Goal: Information Seeking & Learning: Learn about a topic

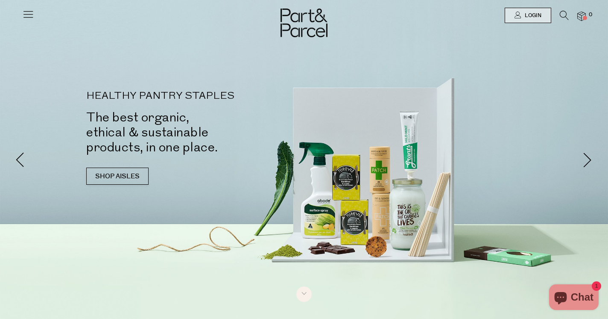
click at [580, 23] on div at bounding box center [304, 15] width 608 height 31
click at [581, 16] on img at bounding box center [582, 17] width 9 height 10
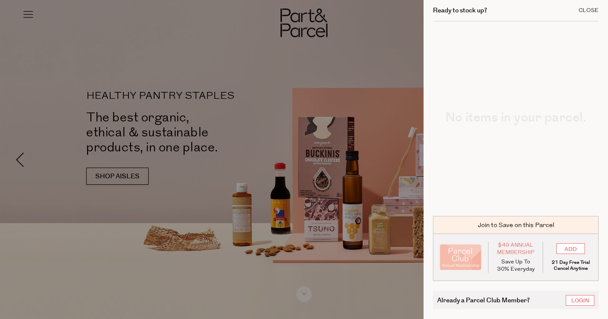
click at [590, 9] on div "Close" at bounding box center [589, 11] width 20 height 6
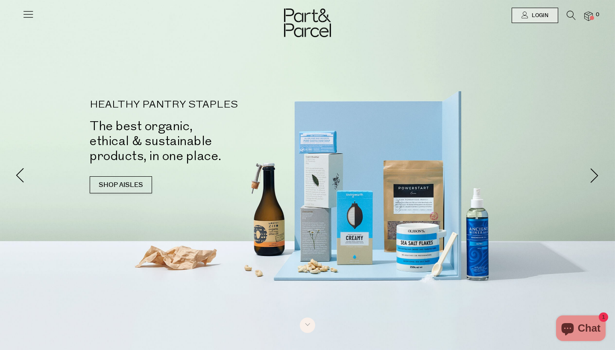
scroll to position [0, 0]
click at [29, 14] on icon at bounding box center [28, 14] width 12 height 12
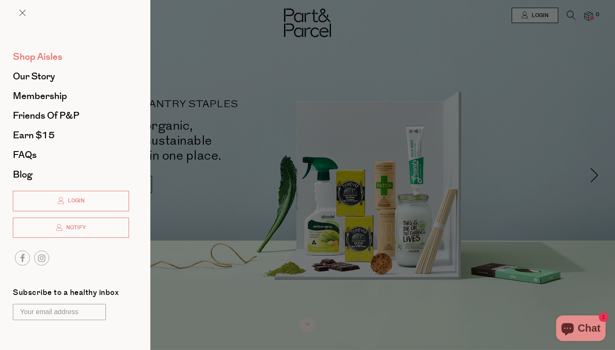
click at [35, 59] on span "Shop Aisles" at bounding box center [38, 57] width 50 height 14
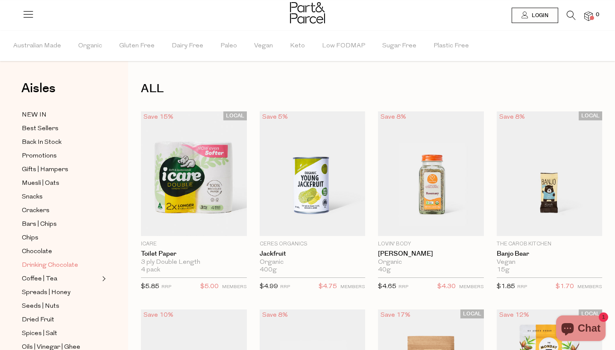
click at [47, 267] on span "Drinking Chocolate" at bounding box center [50, 266] width 56 height 10
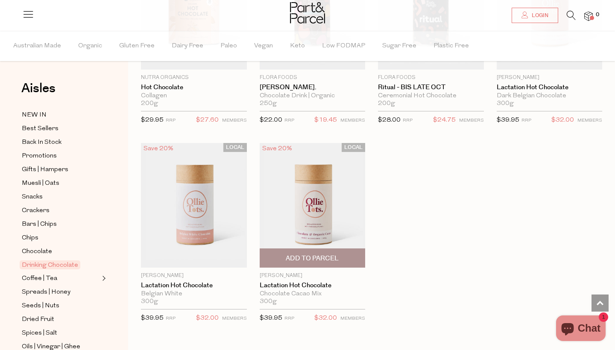
scroll to position [775, 0]
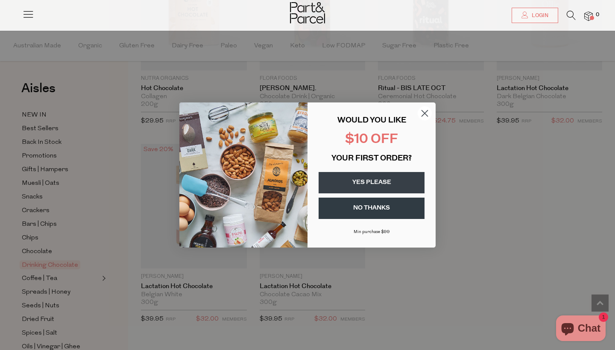
click at [425, 113] on icon "Close dialog" at bounding box center [425, 114] width 6 height 6
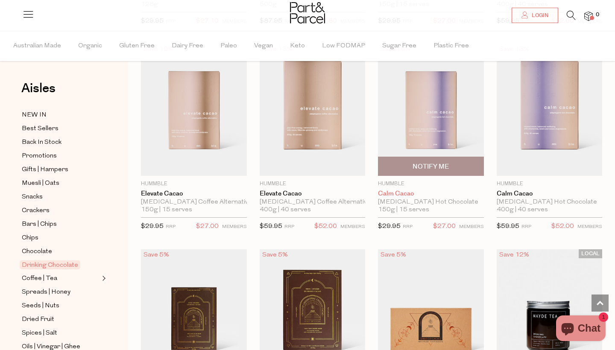
scroll to position [262, 0]
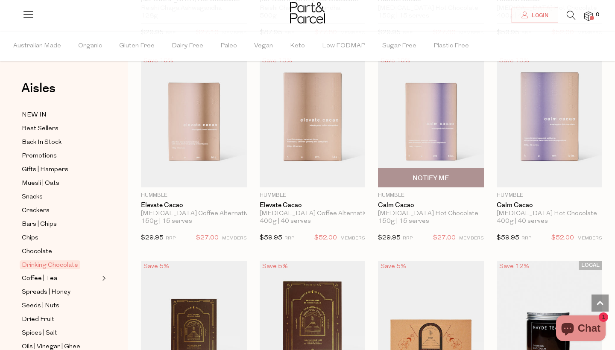
click at [446, 113] on img at bounding box center [431, 121] width 106 height 132
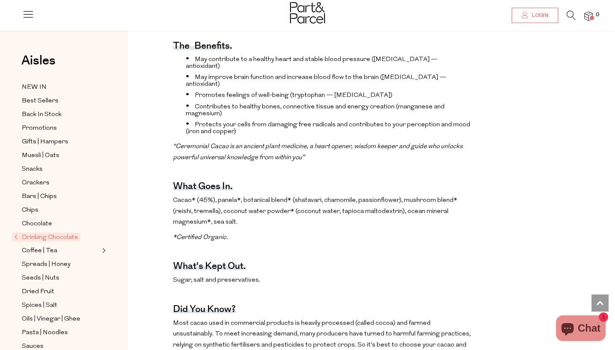
scroll to position [322, 0]
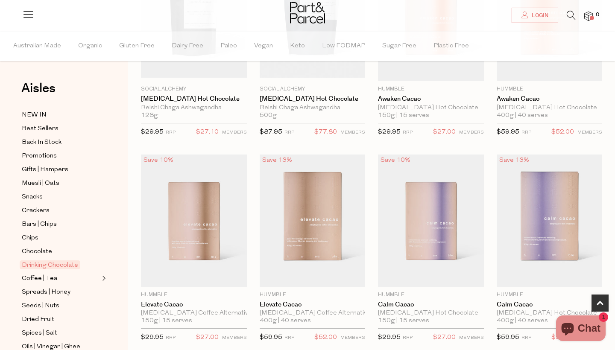
scroll to position [163, 0]
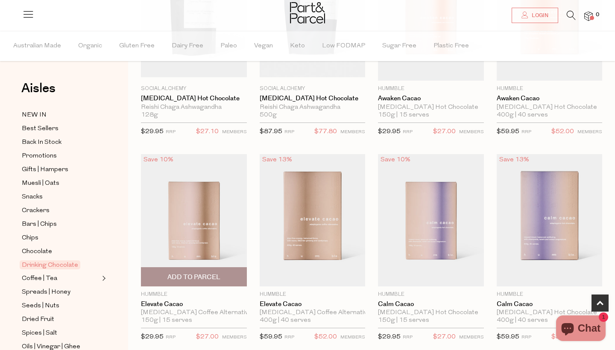
click at [216, 210] on img at bounding box center [194, 220] width 106 height 132
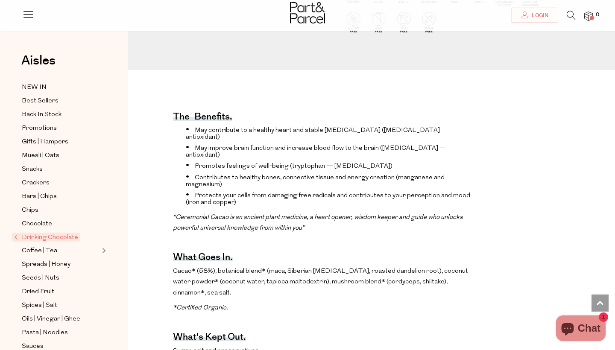
scroll to position [237, 0]
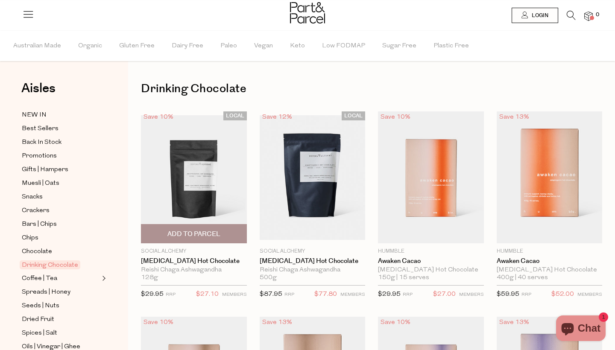
click at [212, 176] on img at bounding box center [194, 177] width 106 height 125
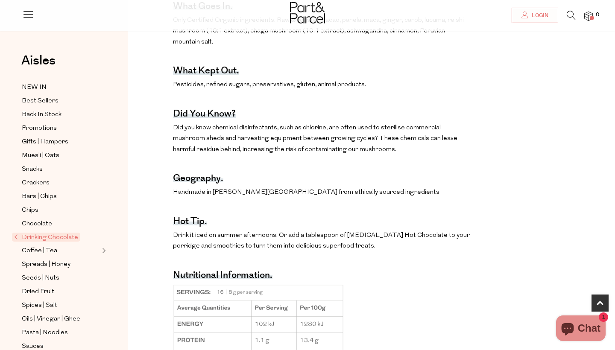
scroll to position [434, 0]
click at [44, 251] on span "Coffee | Tea" at bounding box center [39, 251] width 35 height 10
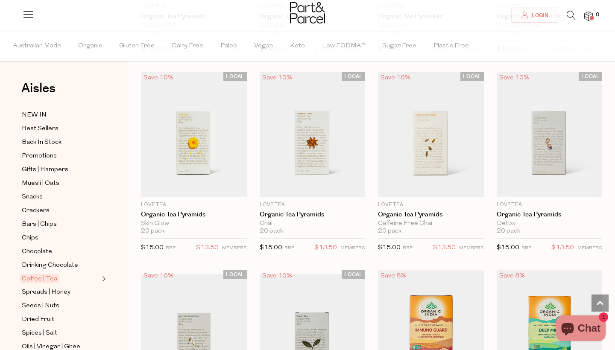
scroll to position [633, 0]
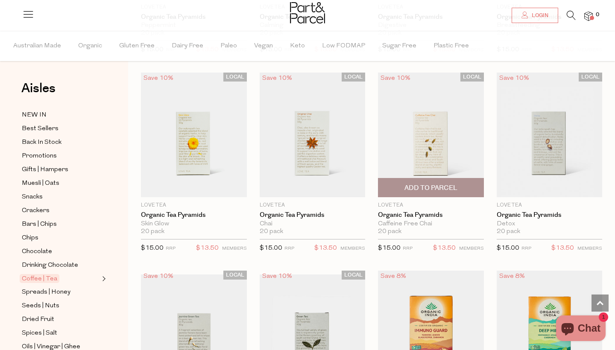
click at [408, 150] on img at bounding box center [431, 135] width 106 height 125
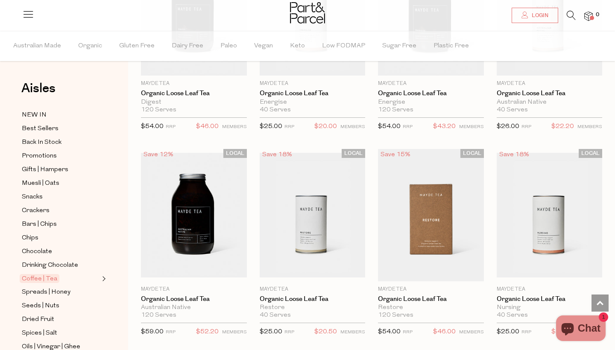
scroll to position [2158, 0]
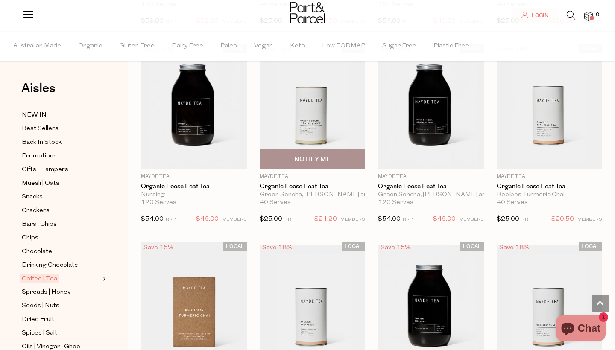
scroll to position [2469, 0]
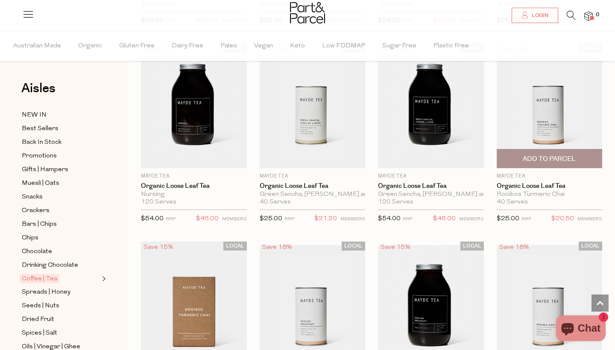
click at [545, 109] on img at bounding box center [550, 106] width 106 height 125
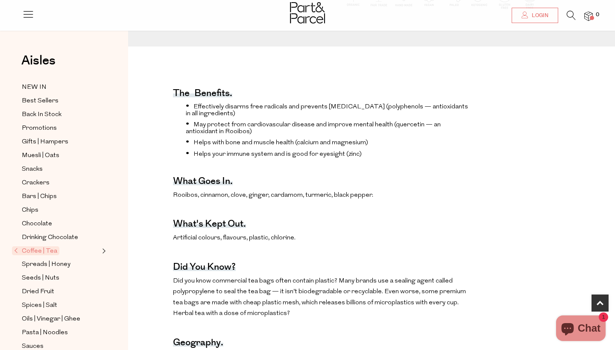
scroll to position [254, 0]
